Goal: Communication & Community: Participate in discussion

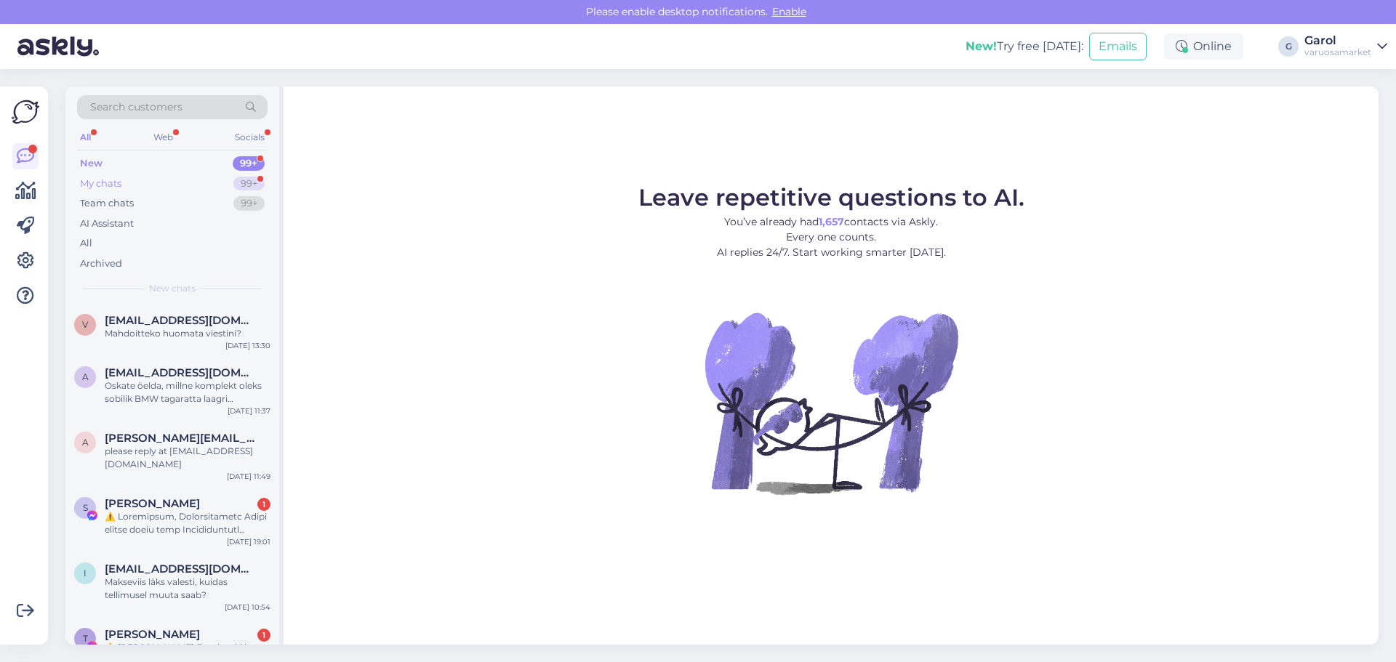
click at [204, 185] on div "My chats 99+" at bounding box center [172, 184] width 190 height 20
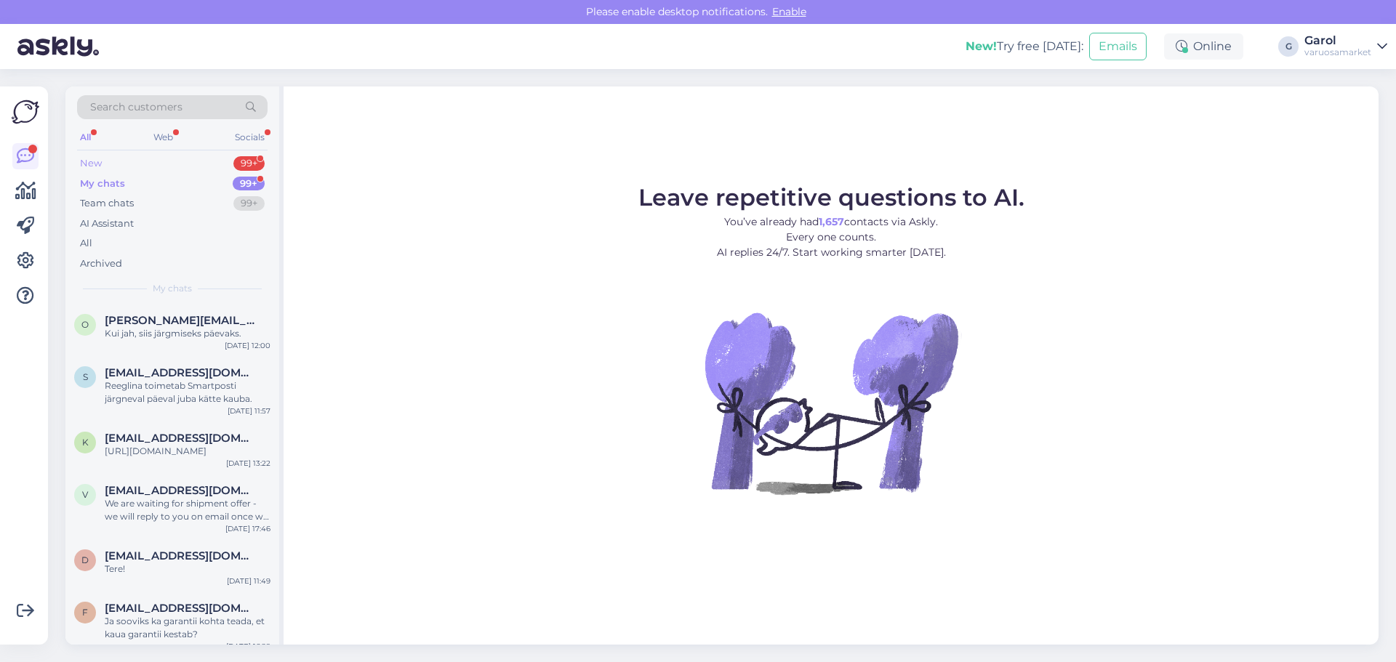
click at [189, 167] on div "New 99+" at bounding box center [172, 163] width 190 height 20
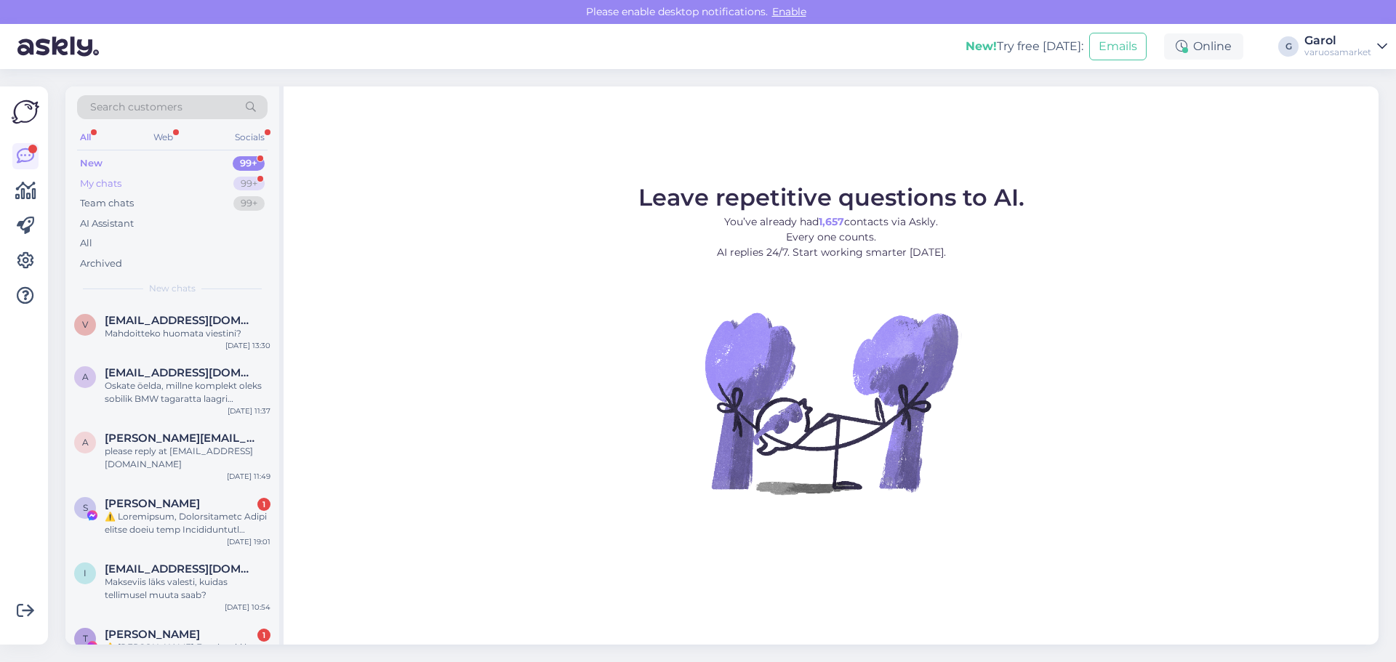
click at [220, 188] on div "My chats 99+" at bounding box center [172, 184] width 190 height 20
click at [204, 174] on div "My chats 99+" at bounding box center [172, 184] width 190 height 20
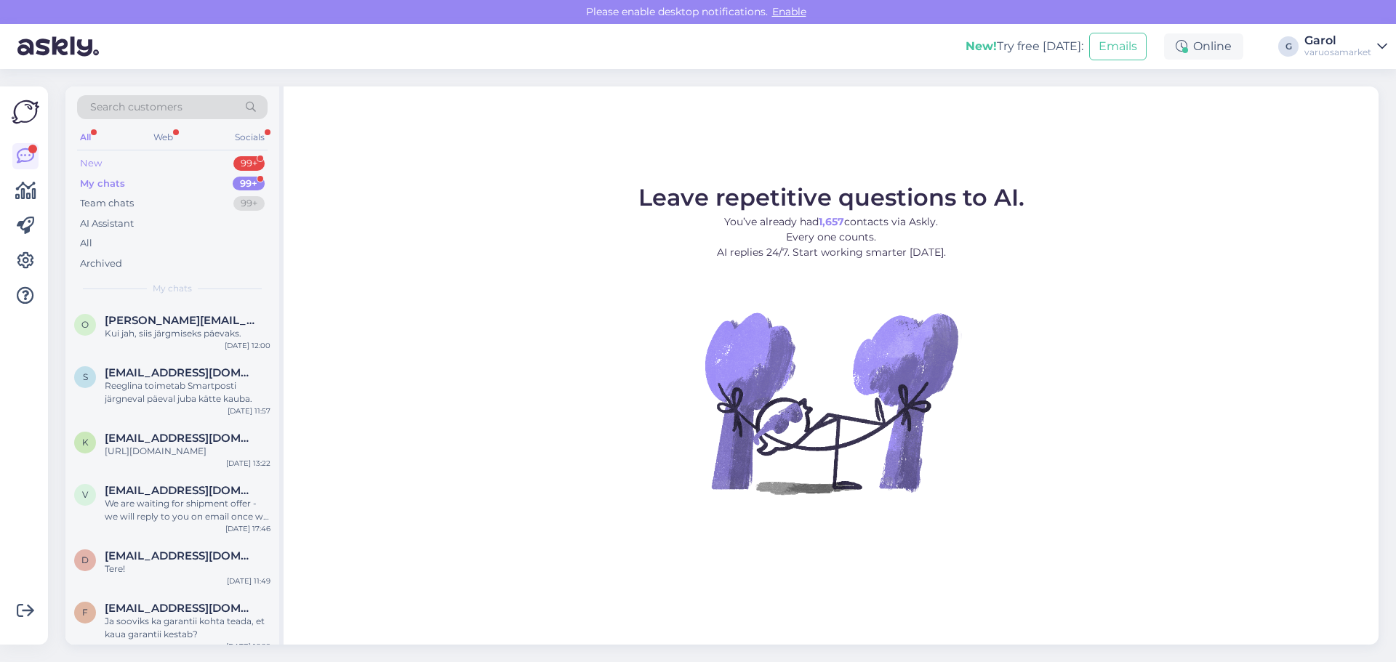
click at [190, 164] on div "New 99+" at bounding box center [172, 163] width 190 height 20
